Goal: Transaction & Acquisition: Purchase product/service

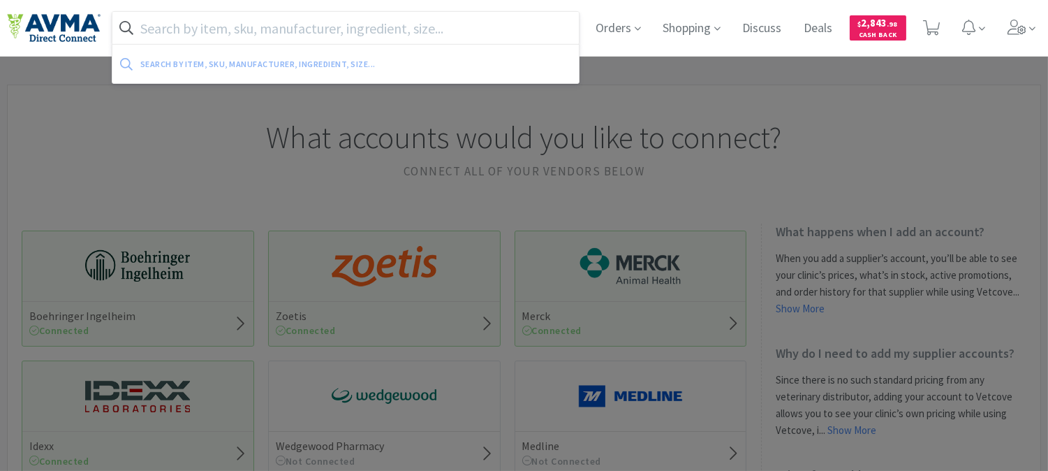
click at [325, 29] on input "text" at bounding box center [345, 28] width 467 height 32
paste input "035468"
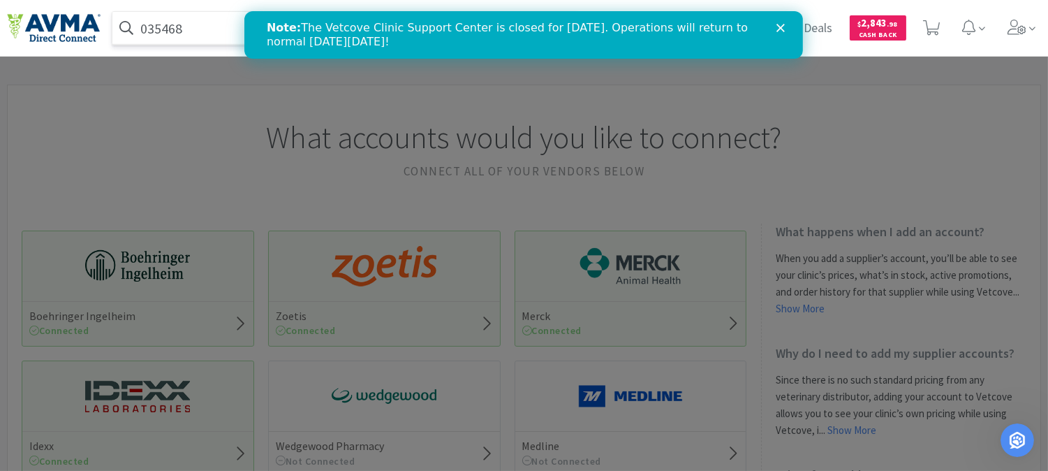
type input "035468"
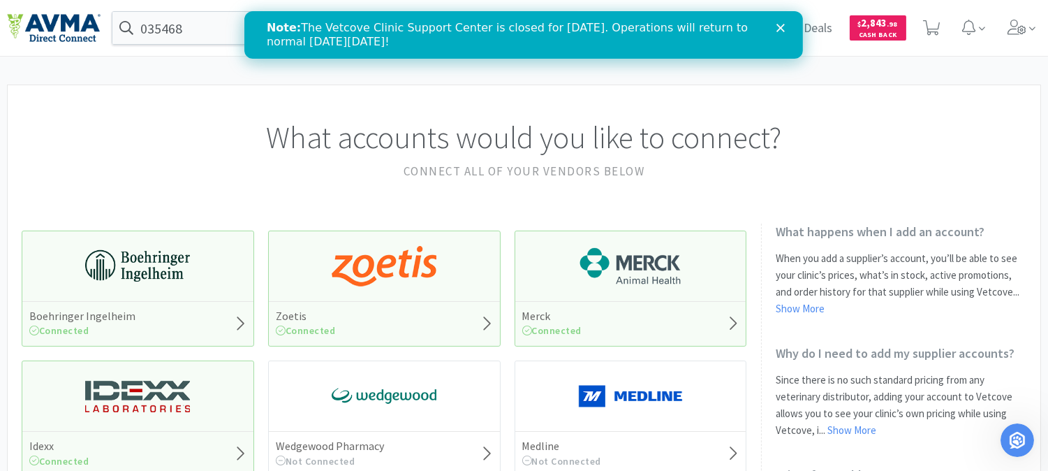
click at [321, 78] on div at bounding box center [524, 235] width 1048 height 471
click at [228, 22] on input "035468" at bounding box center [345, 28] width 467 height 32
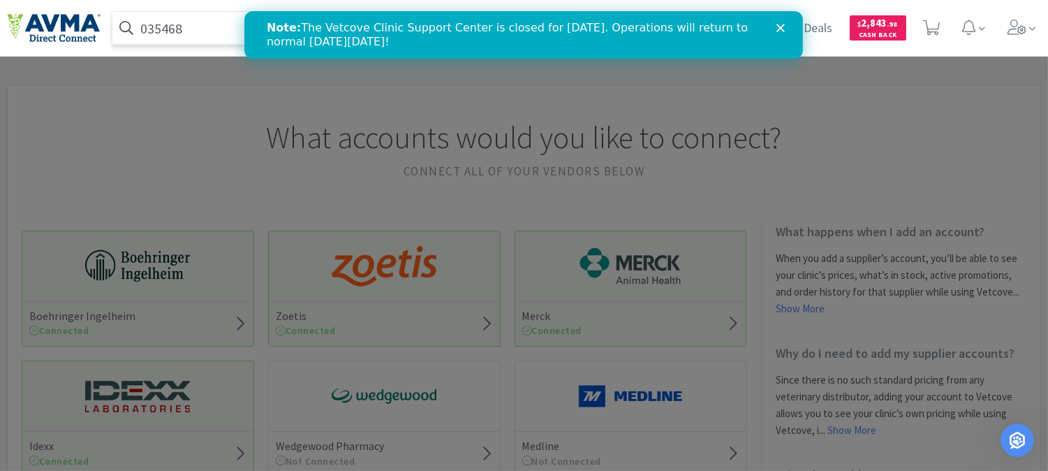
click at [779, 24] on icon "Close" at bounding box center [781, 28] width 8 height 8
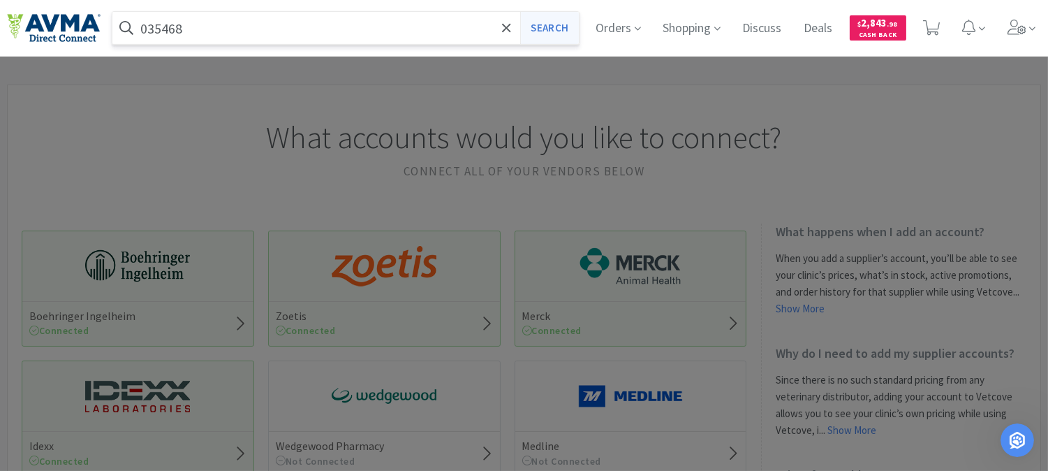
click at [559, 29] on button "Search" at bounding box center [549, 28] width 58 height 32
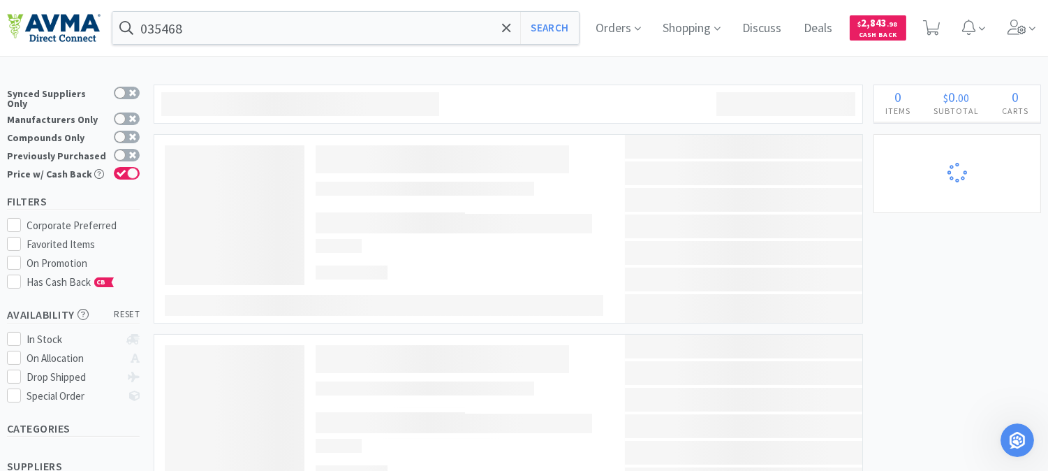
select select "1"
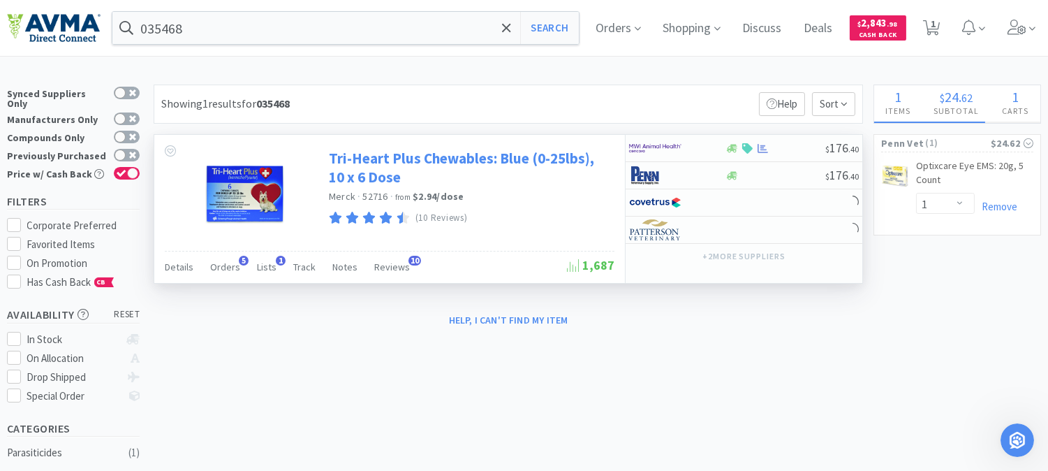
select select "1"
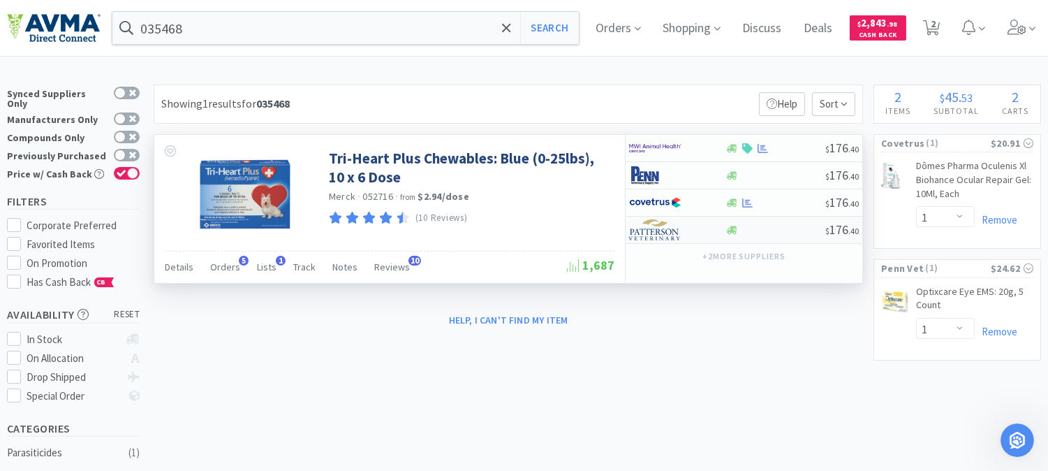
click at [664, 235] on img at bounding box center [655, 229] width 52 height 21
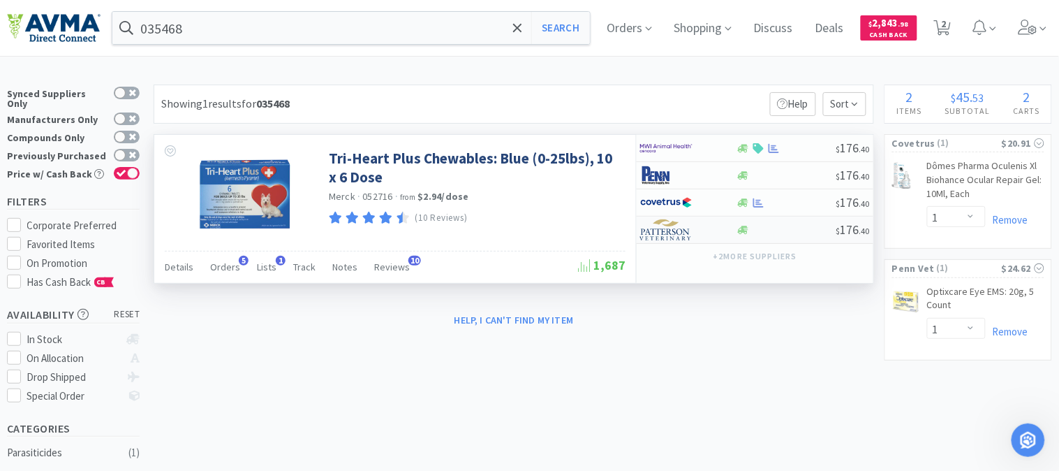
select select "1"
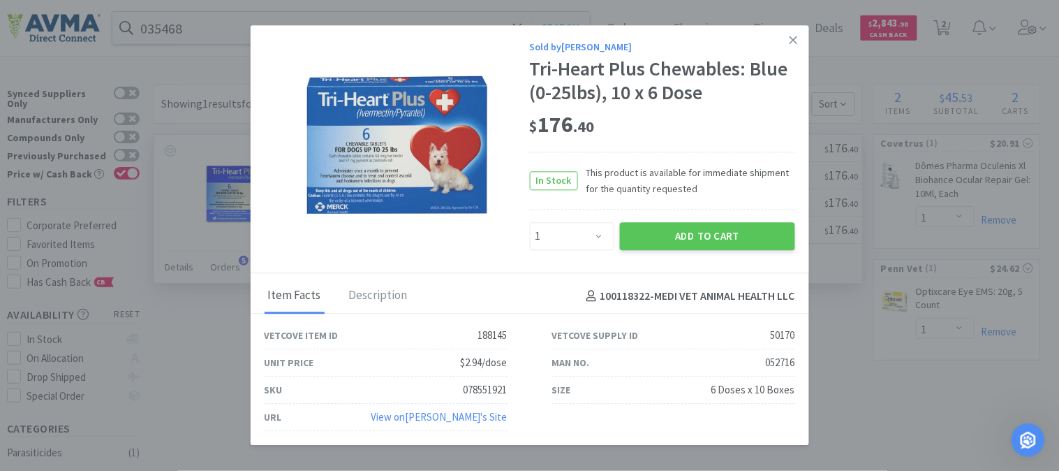
click at [479, 387] on div "078551921" at bounding box center [486, 390] width 44 height 17
copy div "078551921"
